Goal: Task Accomplishment & Management: Use online tool/utility

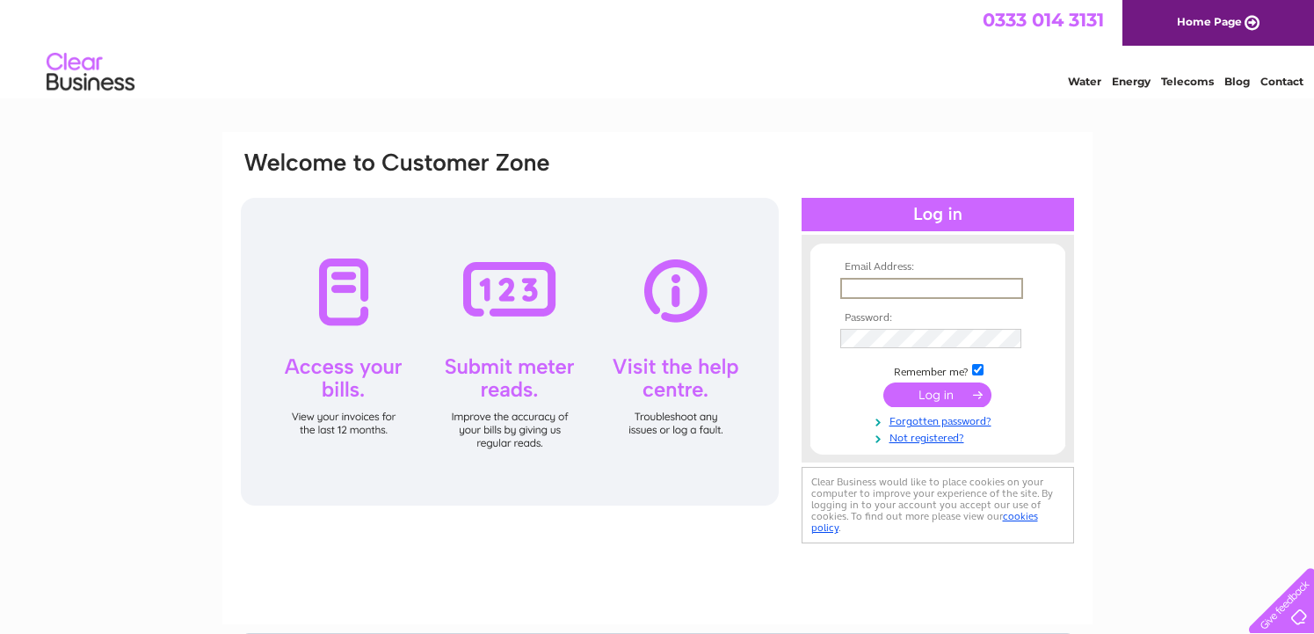
click at [875, 279] on input "text" at bounding box center [931, 288] width 183 height 21
type input "[PERSON_NAME][EMAIL_ADDRESS][DOMAIN_NAME]"
click at [940, 390] on input "submit" at bounding box center [937, 394] width 108 height 25
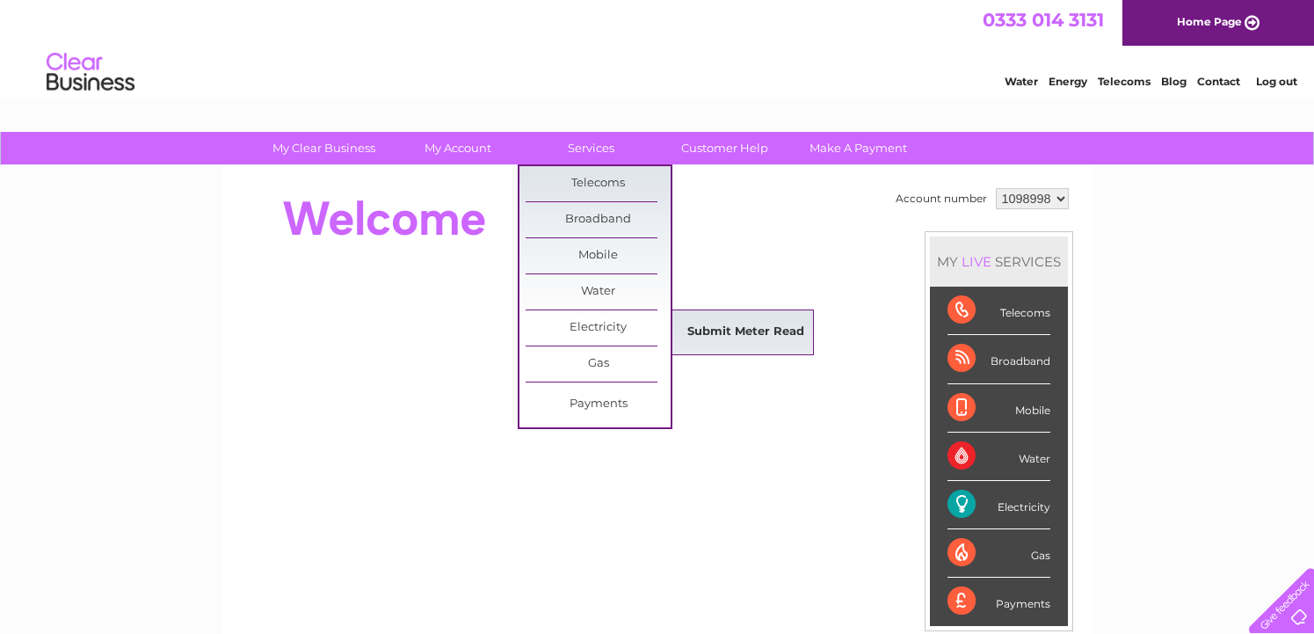
click at [728, 330] on link "Submit Meter Read" at bounding box center [745, 332] width 145 height 35
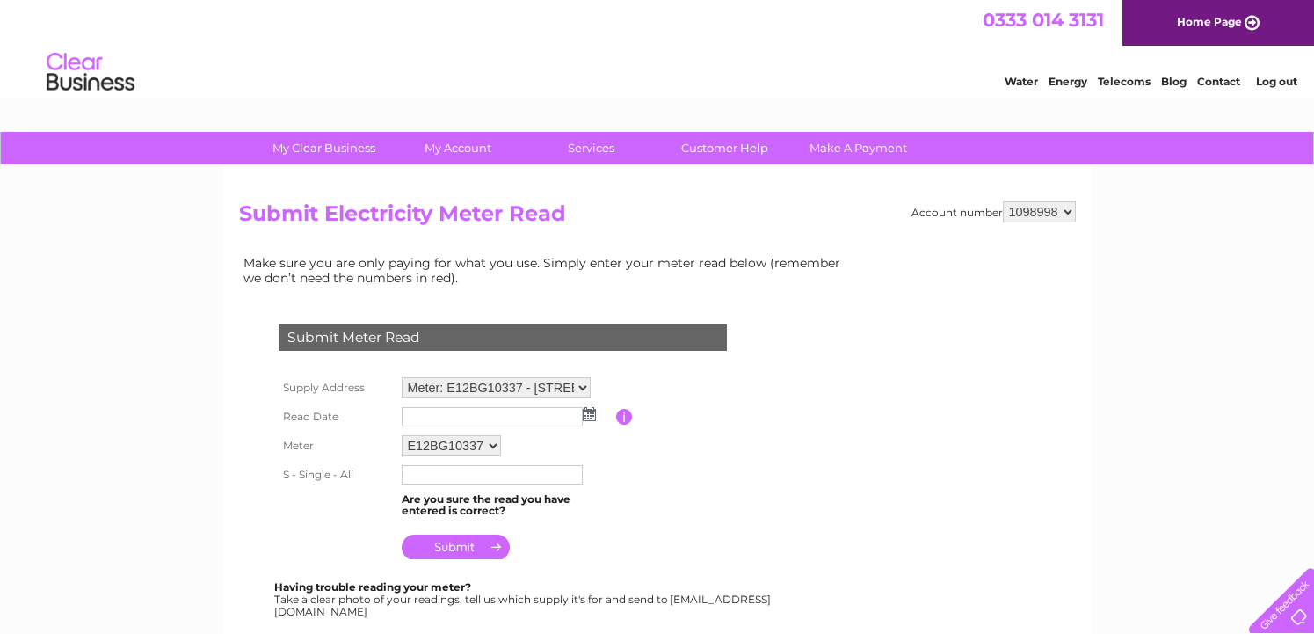
click at [588, 416] on img at bounding box center [589, 414] width 13 height 14
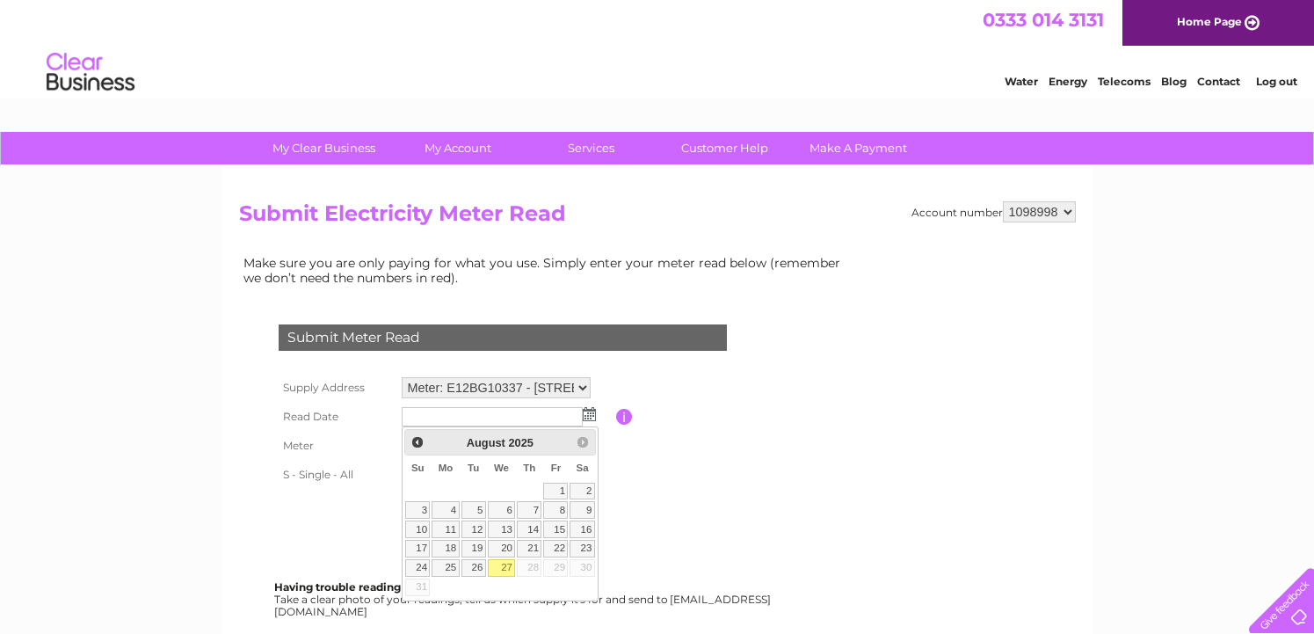
click at [502, 569] on link "27" at bounding box center [502, 568] width 28 height 18
type input "[DATE]"
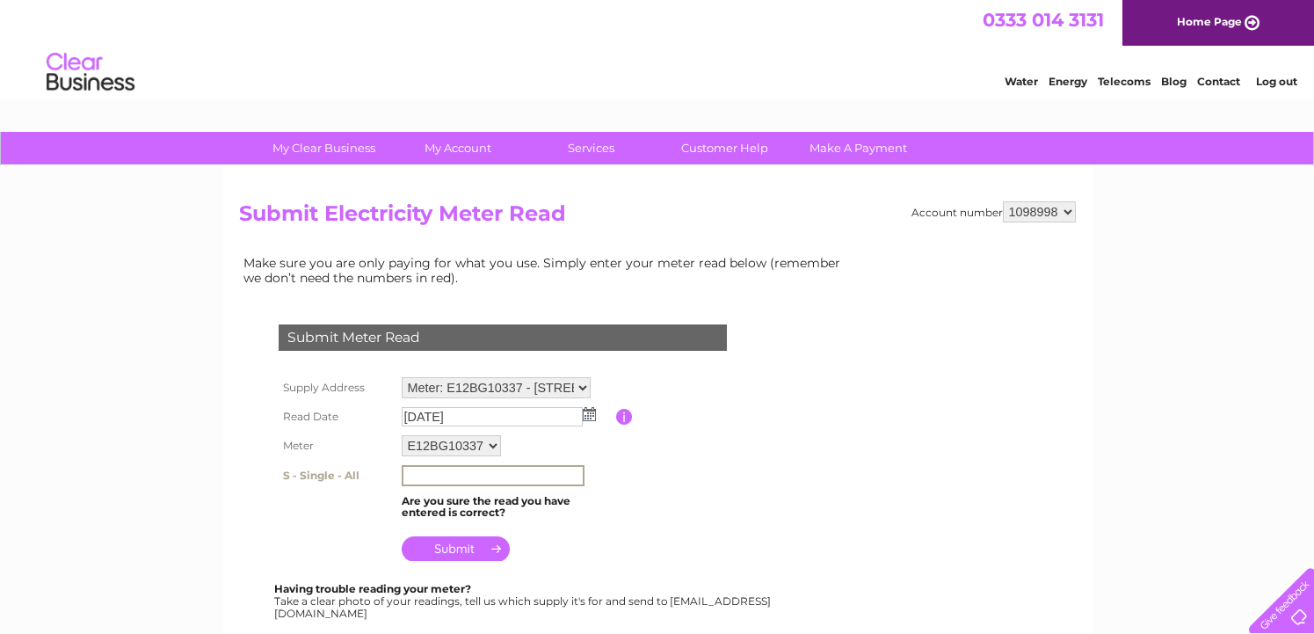
click at [434, 477] on input "text" at bounding box center [493, 475] width 183 height 21
type input "39182"
click at [459, 547] on input "submit" at bounding box center [456, 546] width 108 height 25
